Goal: Information Seeking & Learning: Learn about a topic

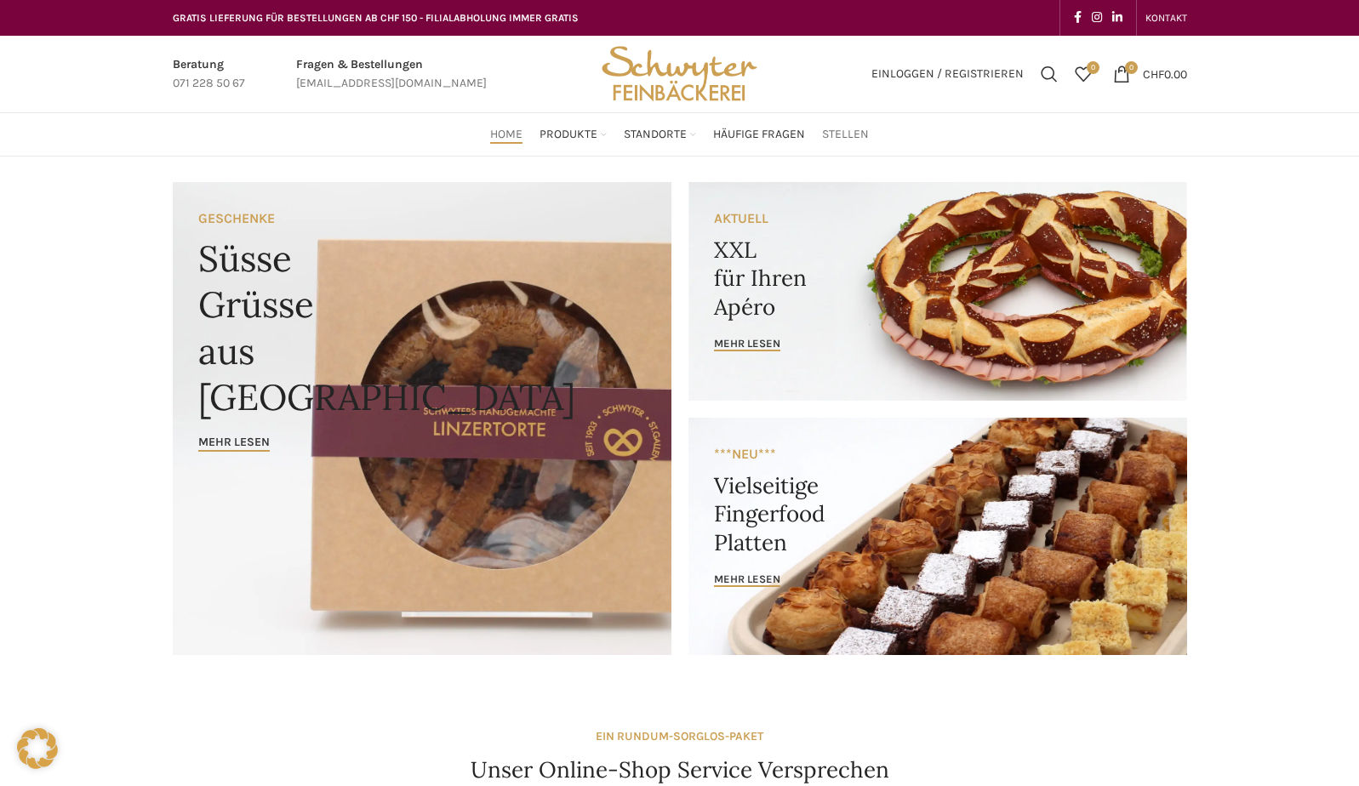
drag, startPoint x: 854, startPoint y: 134, endPoint x: 695, endPoint y: 150, distance: 160.0
click at [854, 134] on span "Stellen" at bounding box center [845, 135] width 47 height 16
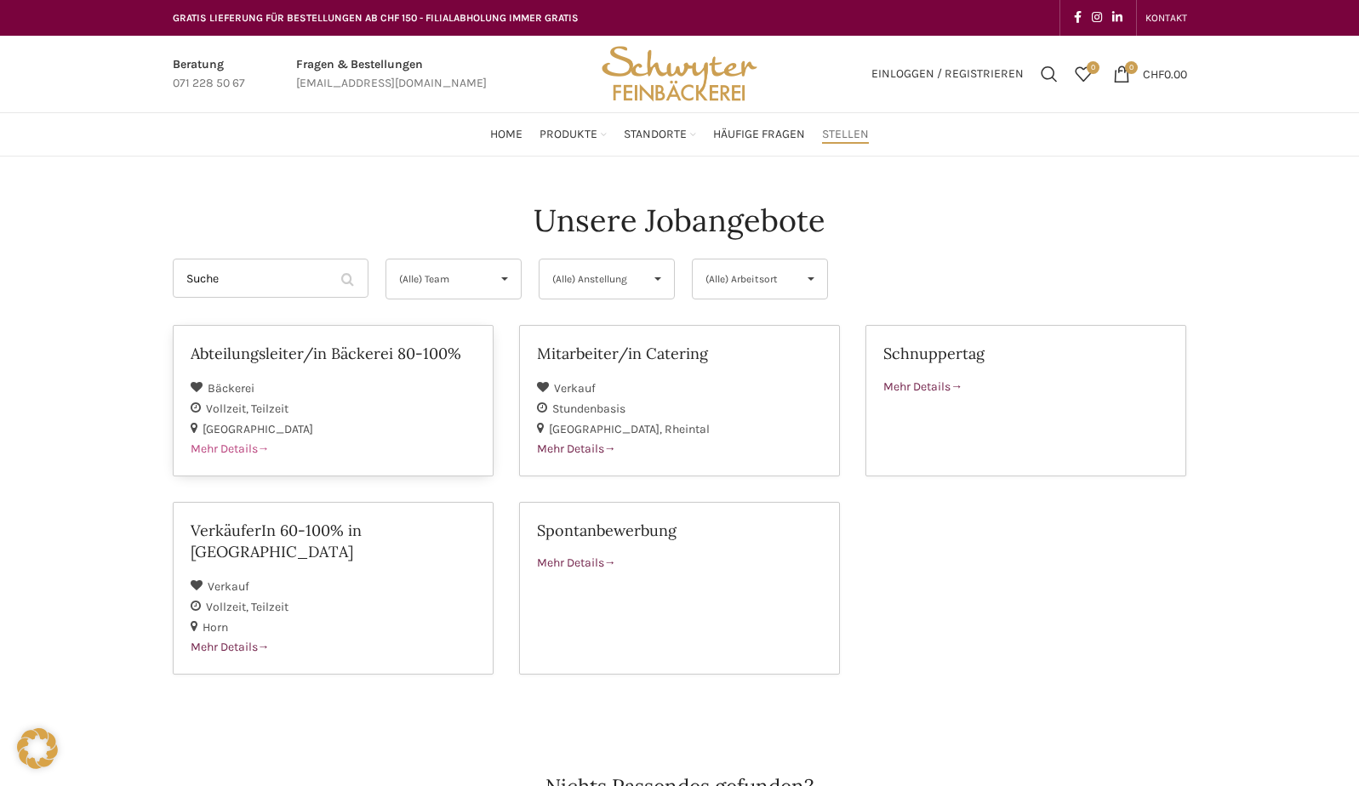
click at [232, 448] on span "Mehr Details" at bounding box center [230, 449] width 79 height 14
